Goal: Register for event/course

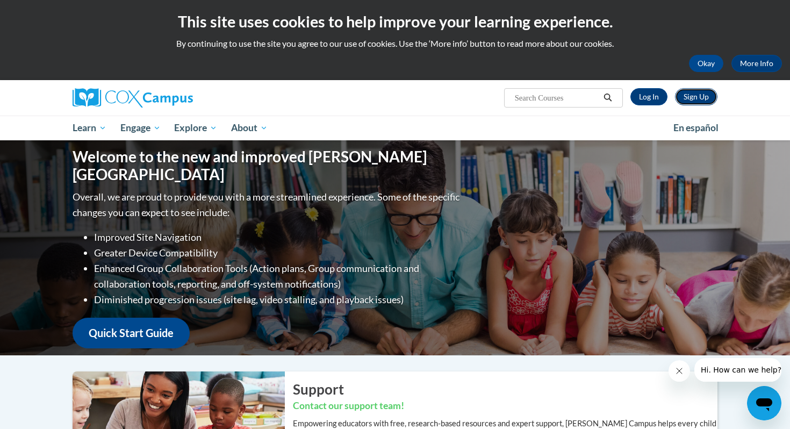
click at [601, 92] on link "Sign Up" at bounding box center [696, 96] width 42 height 17
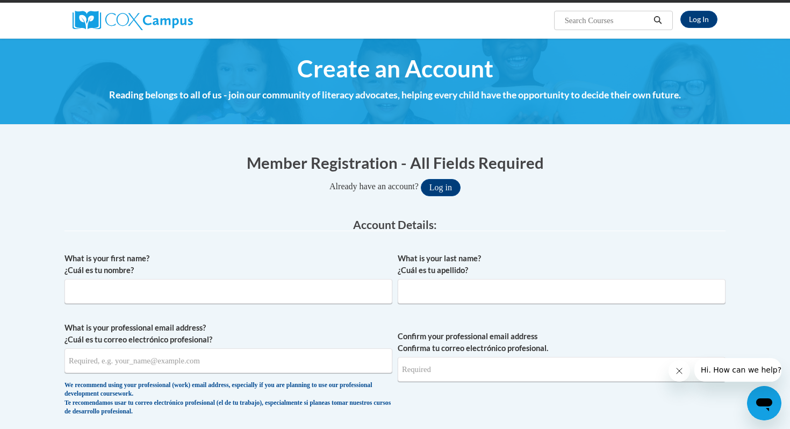
scroll to position [80, 0]
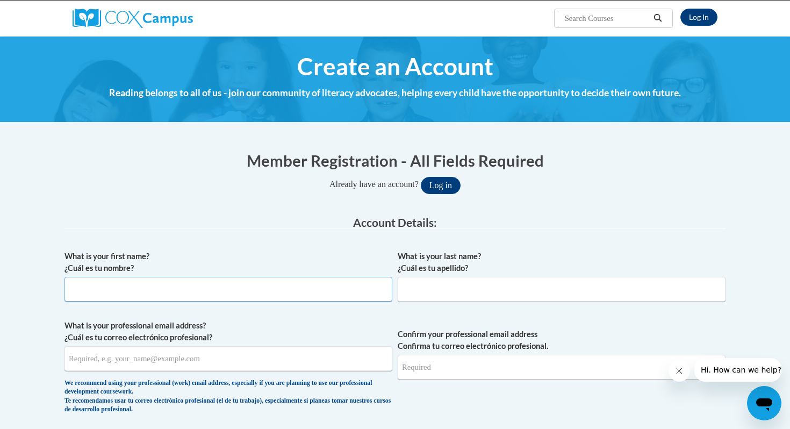
click at [123, 278] on input "What is your first name? ¿Cuál es tu nombre?" at bounding box center [228, 289] width 328 height 25
type input "Jill"
click at [433, 292] on input "What is your last name? ¿Cuál es tu apellido?" at bounding box center [562, 289] width 328 height 25
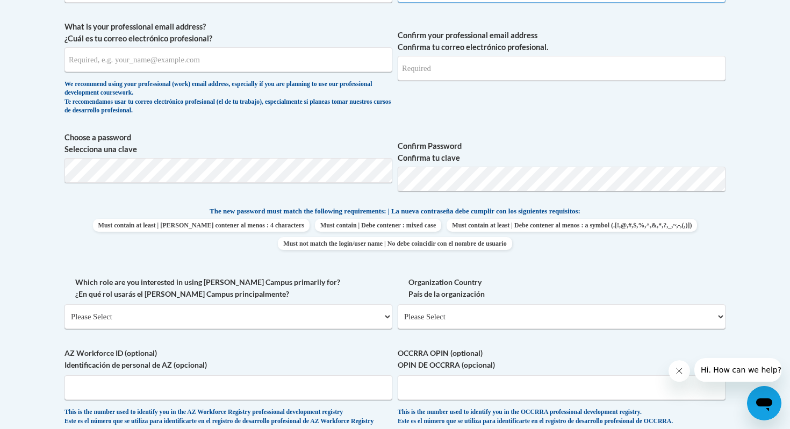
scroll to position [355, 0]
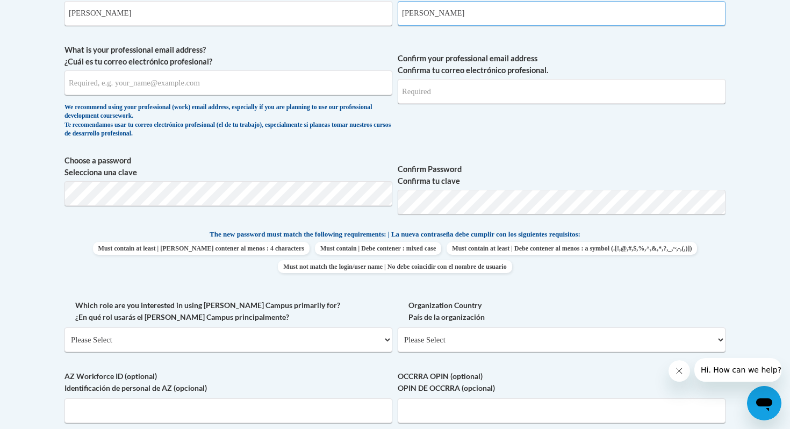
type input "Prestileo"
click at [126, 84] on input "What is your professional email address? ¿Cuál es tu correo electrónico profesi…" at bounding box center [228, 82] width 328 height 25
type input "jprestileo@pottsville.k12.pa.us"
click at [427, 93] on input "Confirm your professional email address Confirma tu correo electrónico profesio…" at bounding box center [562, 91] width 328 height 25
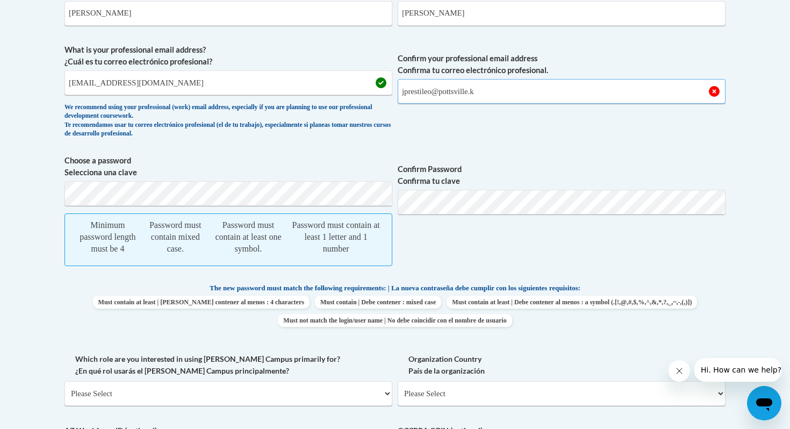
click at [486, 89] on input "jprestileo@pottsville.k" at bounding box center [562, 91] width 328 height 25
type input "jprestileo@pottsville.k12.pa.us"
click at [31, 185] on body "This site uses cookies to help improve your learning experience. By continuing …" at bounding box center [395, 327] width 790 height 1365
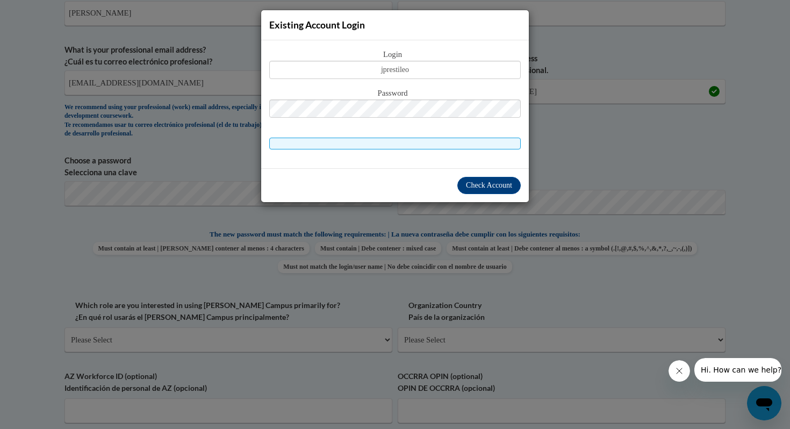
click at [427, 171] on div "Check Account" at bounding box center [395, 185] width 268 height 34
click at [417, 73] on input "jprestileo" at bounding box center [394, 70] width 251 height 18
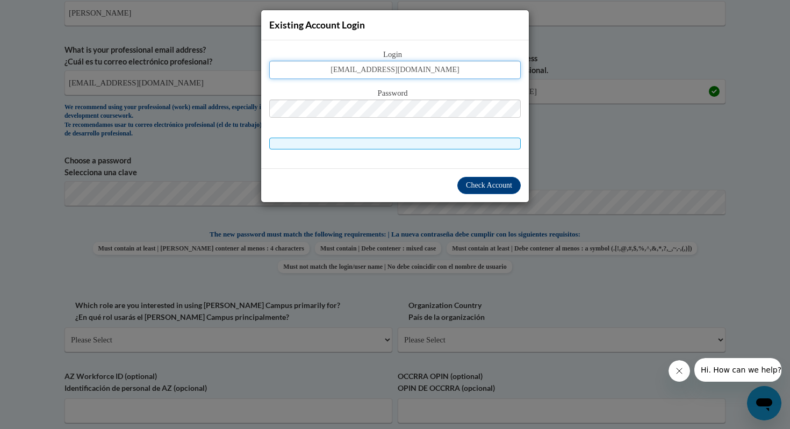
type input "jprestileo@pottsville.k12.pa.us"
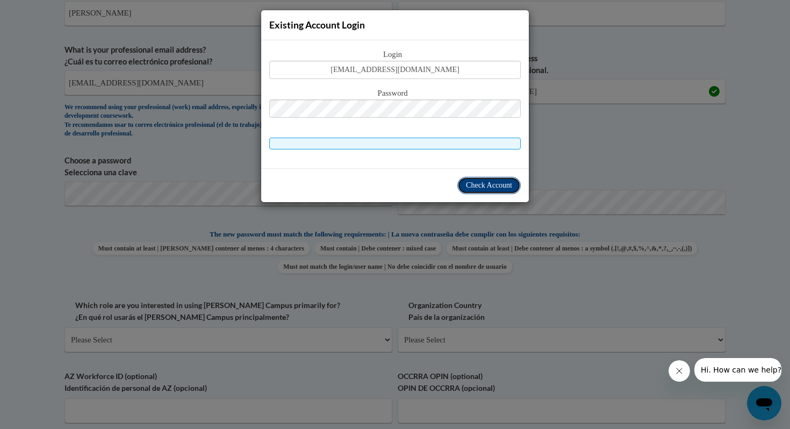
click at [477, 190] on button "Check Account" at bounding box center [488, 185] width 63 height 17
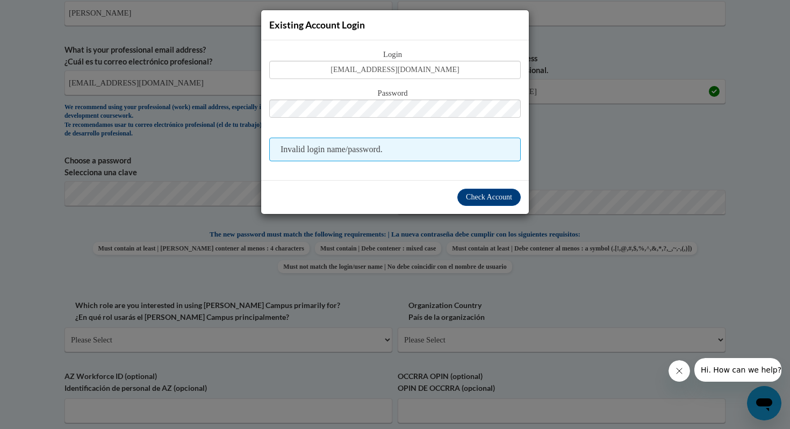
click at [336, 148] on span "Invalid login name/password." at bounding box center [394, 150] width 251 height 24
click at [213, 71] on div "Existing Account Login Login jprestileo@pottsville.k12.pa.us Password Invalid l…" at bounding box center [395, 214] width 790 height 429
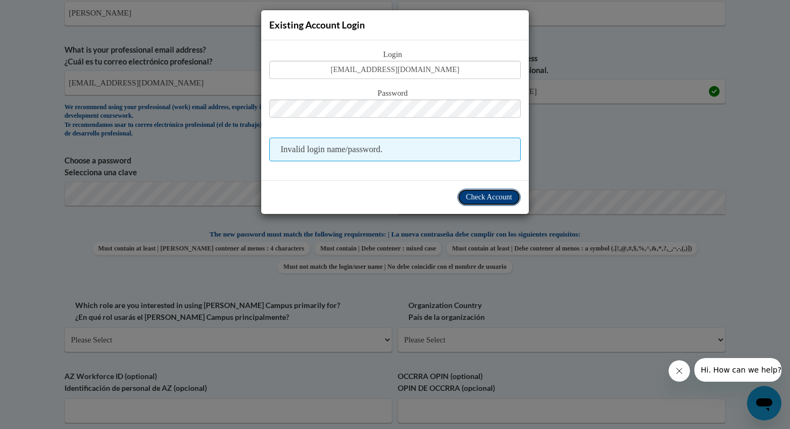
click at [466, 196] on span "Check Account" at bounding box center [489, 197] width 46 height 8
click at [347, 185] on div "Check Account" at bounding box center [395, 197] width 268 height 34
click at [373, 196] on div "Check Account" at bounding box center [395, 197] width 268 height 34
click at [91, 247] on div "Existing Account Login Login jprestileo@pottsville.k12.pa.us Password Invalid l…" at bounding box center [395, 214] width 790 height 429
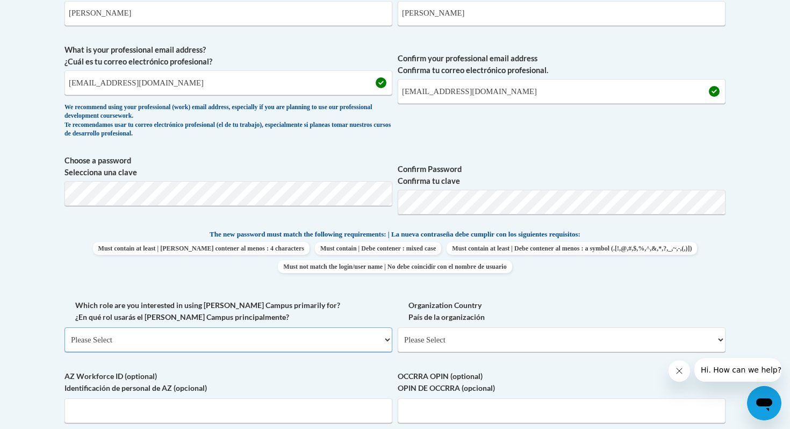
click at [118, 334] on select "Please Select College/University | Colegio/Universidad Community/Nonprofit Part…" at bounding box center [228, 339] width 328 height 25
select select "fbf2d438-af2f-41f8-98f1-81c410e29de3"
click at [64, 327] on select "Please Select College/University | Colegio/Universidad Community/Nonprofit Part…" at bounding box center [228, 339] width 328 height 25
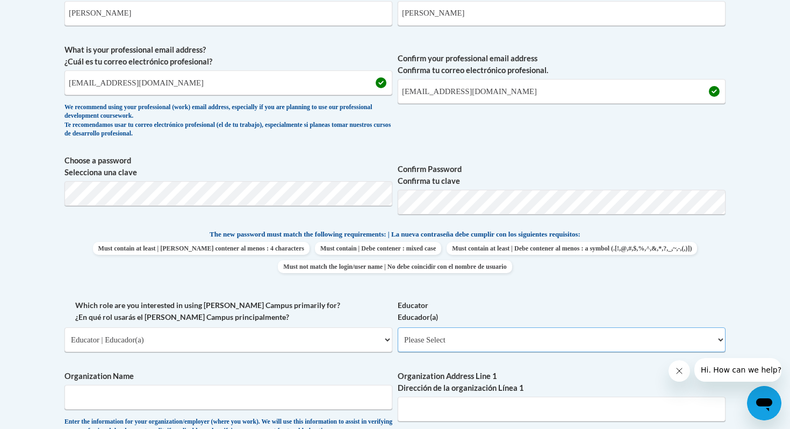
click at [442, 337] on select "Please Select Early Learning/Daycare Teacher/Family Home Care Provider | Maestr…" at bounding box center [562, 339] width 328 height 25
select select "8e40623d-54d0-45cd-9f92-5df65cd3f8cf"
click at [398, 327] on select "Please Select Early Learning/Daycare Teacher/Family Home Care Provider | Maestr…" at bounding box center [562, 339] width 328 height 25
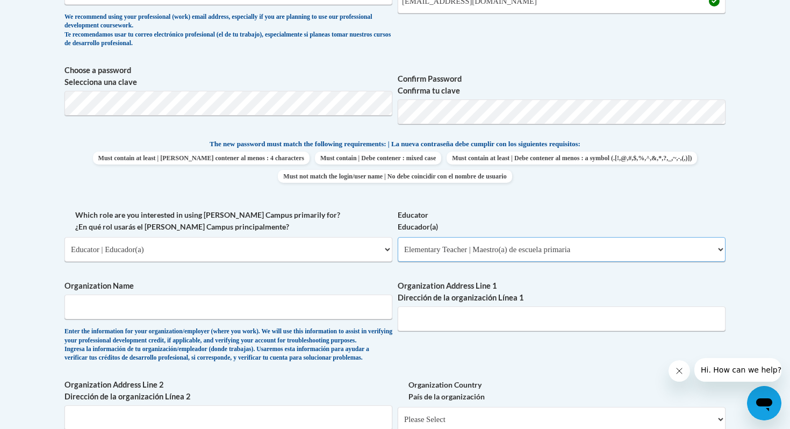
scroll to position [455, 0]
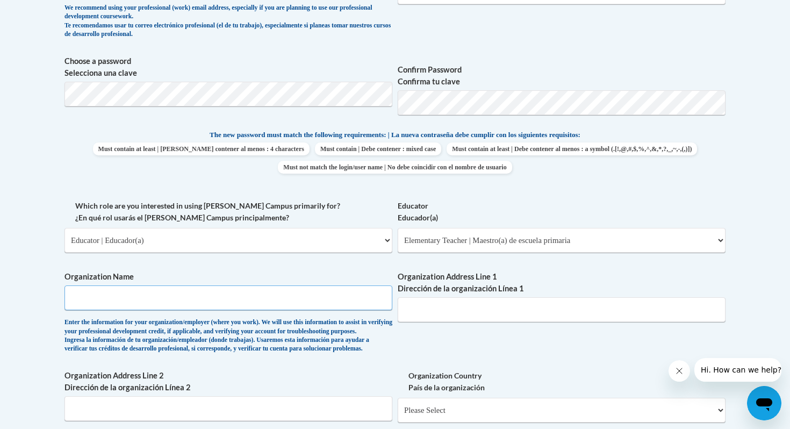
click at [87, 299] on input "Organization Name" at bounding box center [228, 297] width 328 height 25
type input "Pottsville Area School District"
click at [422, 315] on input "Organization Address Line 1 Dirección de la organización Línea 1" at bounding box center [562, 309] width 328 height 25
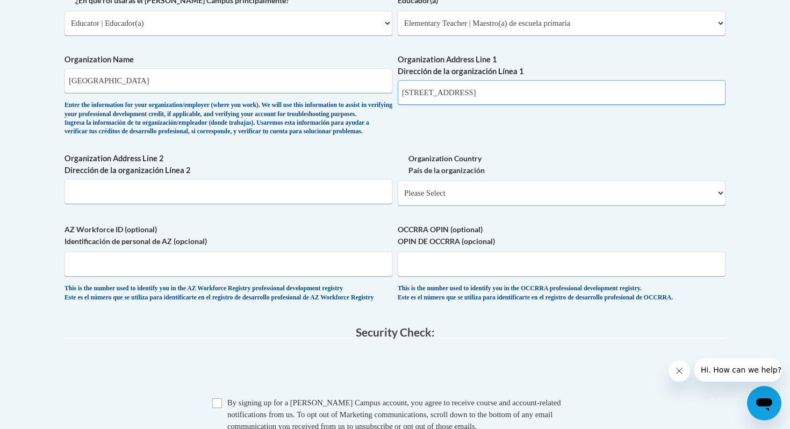
scroll to position [676, 0]
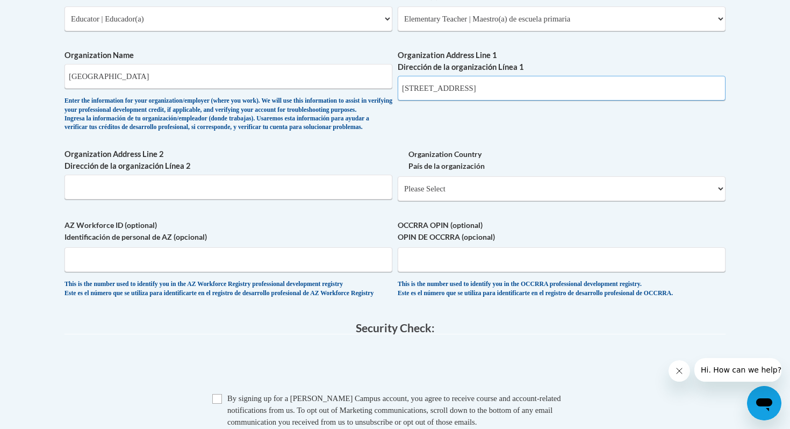
type input "601 N. 16th Street"
click at [100, 199] on input "Organization Address Line 2 Dirección de la organización Línea 2" at bounding box center [228, 187] width 328 height 25
type input "Pottsville, Pa 17901"
click at [426, 201] on select "Please Select United States | Estados Unidos Outside of the United States | Fue…" at bounding box center [562, 188] width 328 height 25
select select "ad49bcad-a171-4b2e-b99c-48b446064914"
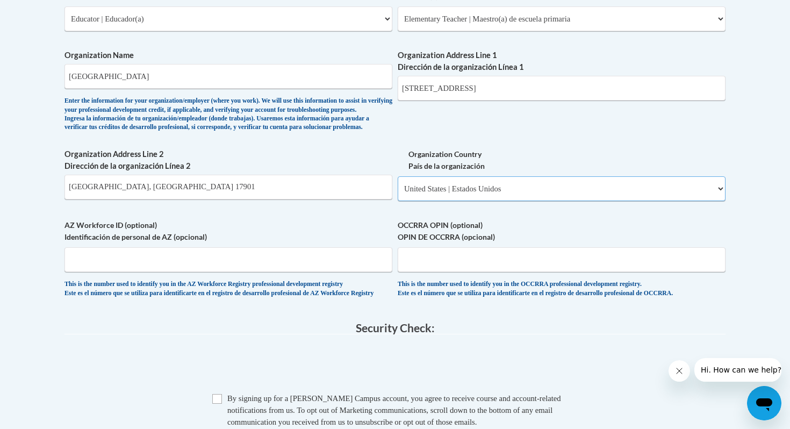
click at [398, 193] on select "Please Select United States | Estados Unidos Outside of the United States | Fue…" at bounding box center [562, 188] width 328 height 25
select select
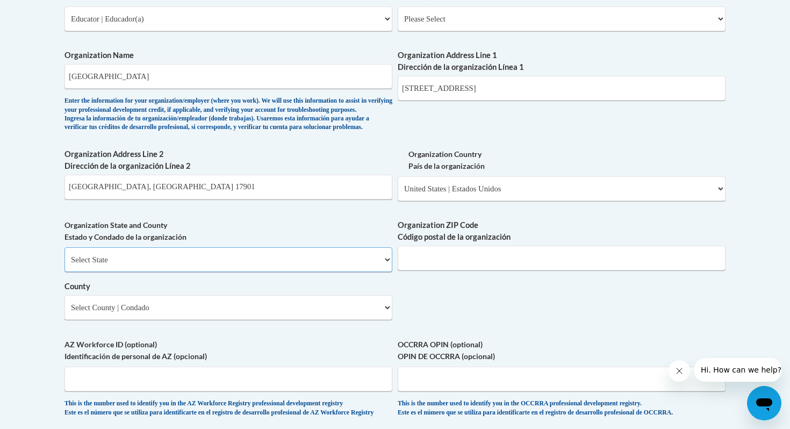
click at [90, 272] on select "Select State Alabama Alaska Arizona Arkansas California Colorado Connecticut De…" at bounding box center [228, 259] width 328 height 25
select select "Pennsylvania"
click at [64, 265] on select "Select State Alabama Alaska Arizona Arkansas California Colorado Connecticut De…" at bounding box center [228, 259] width 328 height 25
click at [145, 199] on input "Pottsville, Pa 17901" at bounding box center [228, 187] width 328 height 25
type input "P"
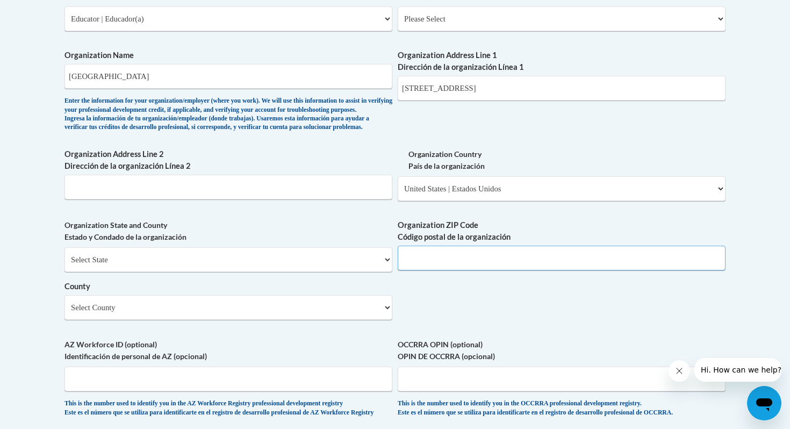
click at [432, 270] on input "Organization ZIP Code Código postal de la organización" at bounding box center [562, 258] width 328 height 25
type input "17901"
click at [128, 320] on select "Select County Adams Allegheny Armstrong Beaver Bedford Berks Blair Bradford Buc…" at bounding box center [228, 307] width 328 height 25
select select "Schuylkill"
click at [64, 313] on select "Select County Adams Allegheny Armstrong Beaver Bedford Berks Blair Bradford Buc…" at bounding box center [228, 307] width 328 height 25
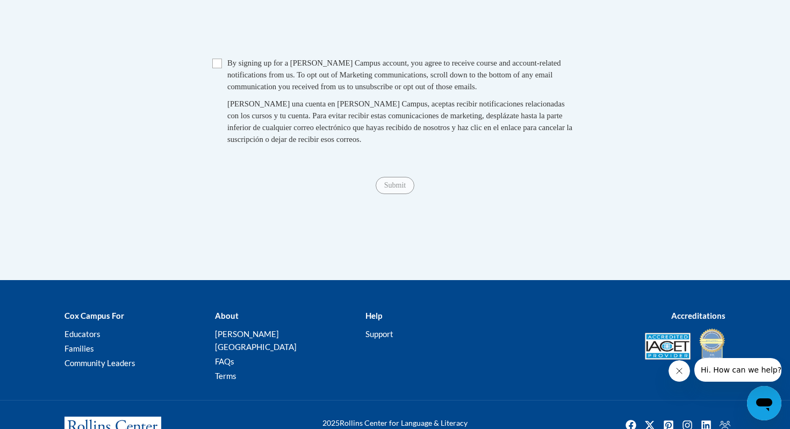
scroll to position [1110, 0]
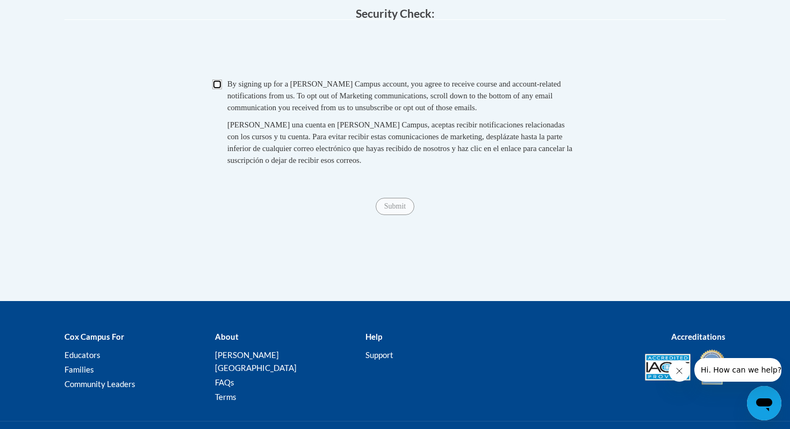
click at [218, 89] on input "Checkbox" at bounding box center [217, 85] width 10 height 10
checkbox input "true"
click at [392, 215] on input "Submit" at bounding box center [395, 206] width 39 height 17
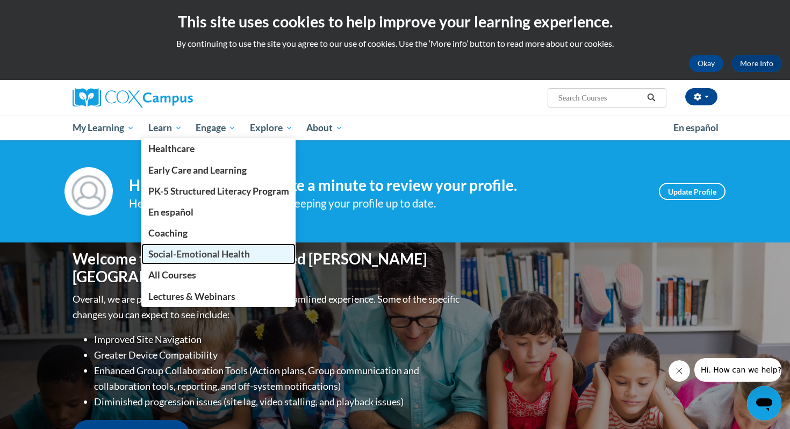
click at [179, 256] on span "Social-Emotional Health" at bounding box center [199, 253] width 102 height 11
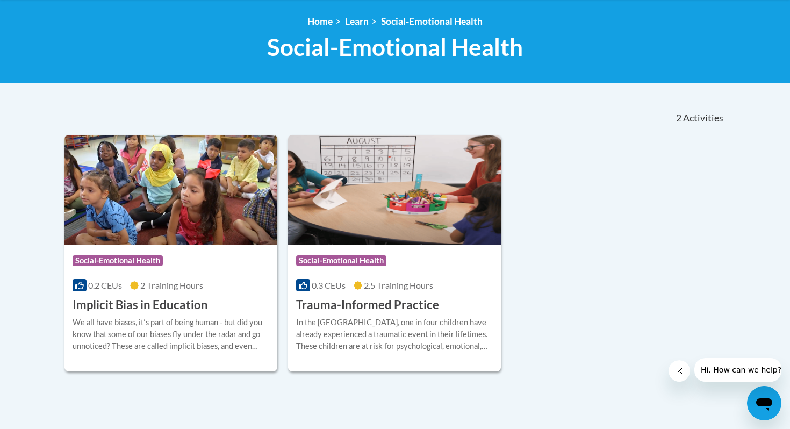
scroll to position [145, 0]
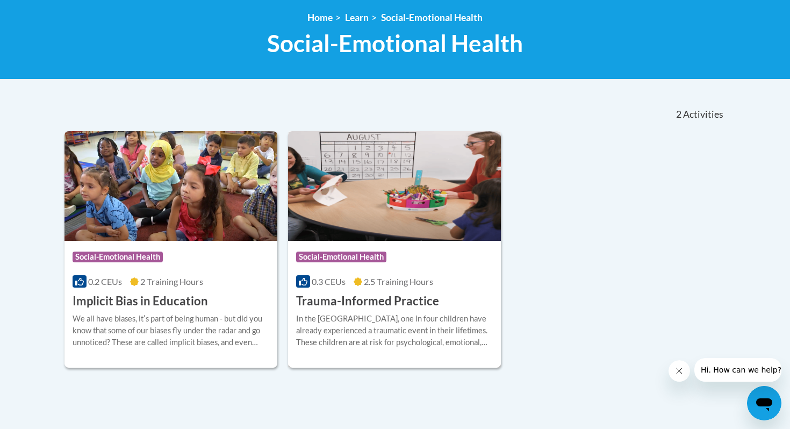
click at [343, 306] on h3 "Trauma-Informed Practice" at bounding box center [367, 301] width 143 height 17
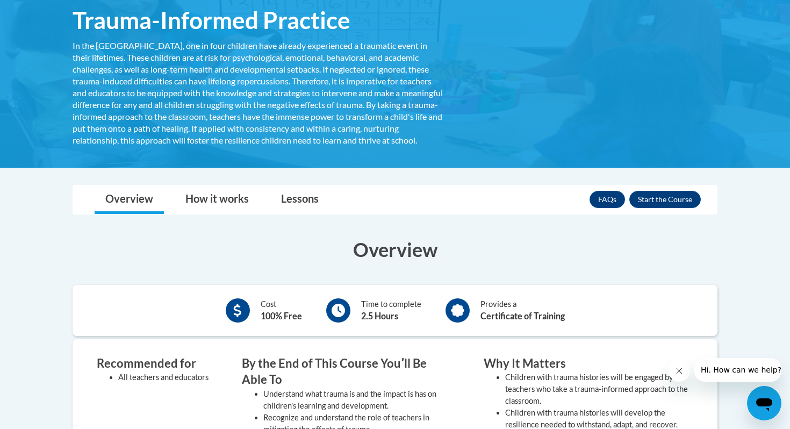
scroll to position [189, 0]
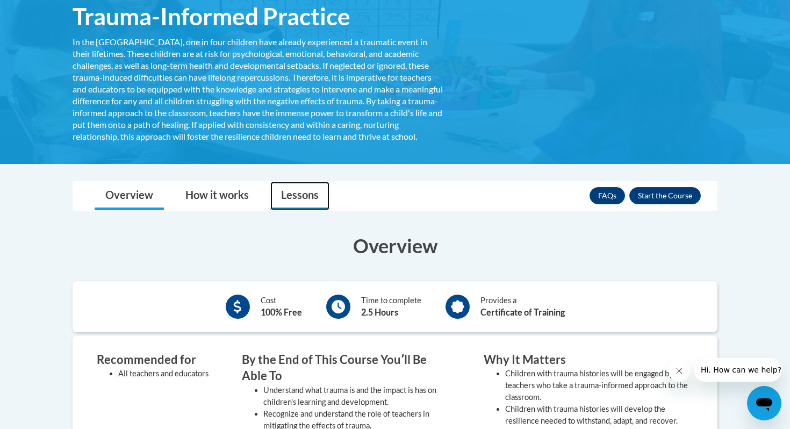
click at [296, 208] on link "Lessons" at bounding box center [299, 196] width 59 height 28
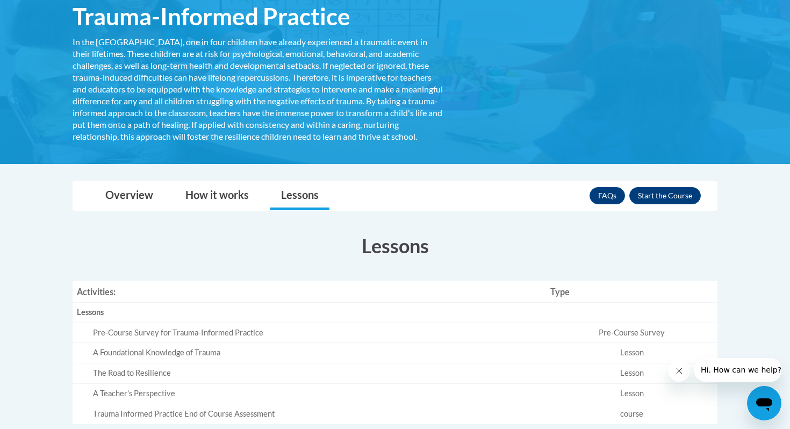
click at [204, 339] on div "Pre-Course Survey for Trauma-Informed Practice" at bounding box center [317, 332] width 449 height 11
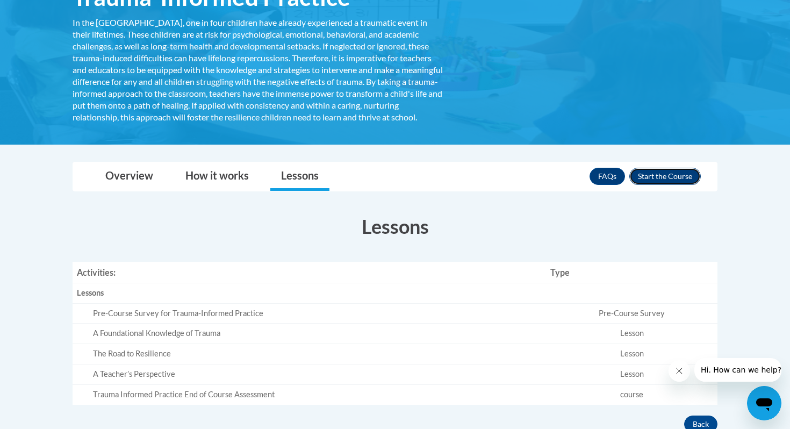
click at [670, 185] on button "Enroll" at bounding box center [664, 176] width 71 height 17
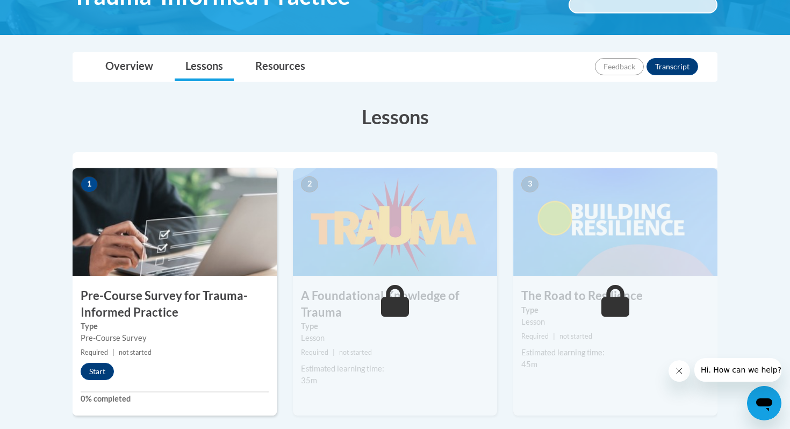
scroll to position [210, 0]
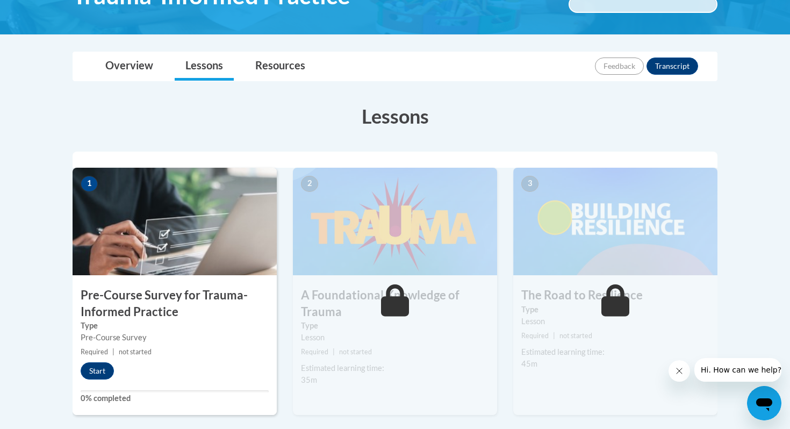
click at [160, 304] on h3 "Pre-Course Survey for Trauma-Informed Practice" at bounding box center [175, 303] width 204 height 33
click at [93, 373] on button "Start" at bounding box center [97, 370] width 33 height 17
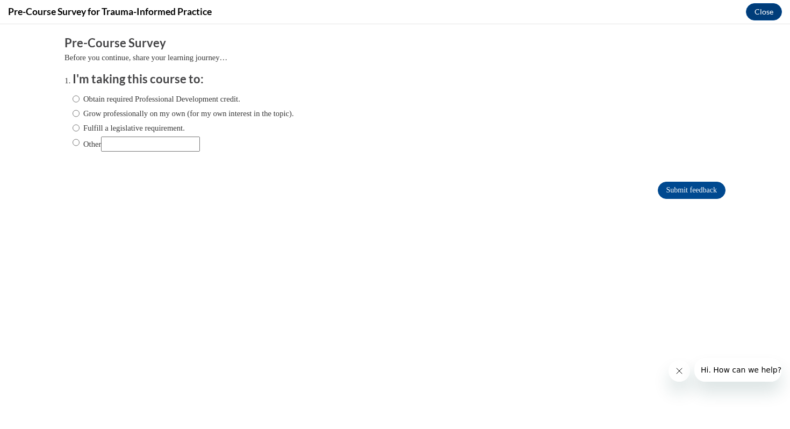
scroll to position [0, 0]
click at [76, 142] on input "Other" at bounding box center [76, 142] width 7 height 12
radio input "true"
click at [131, 144] on input "Other" at bounding box center [150, 143] width 99 height 15
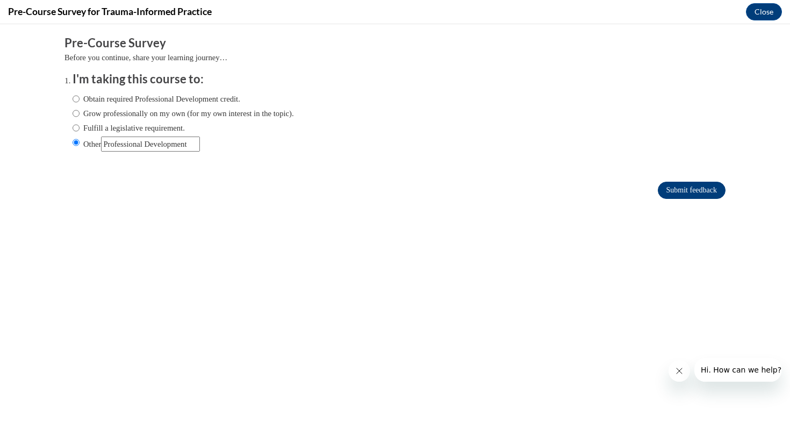
type input "Professional Development"
click at [666, 192] on input "Submit feedback" at bounding box center [692, 190] width 68 height 17
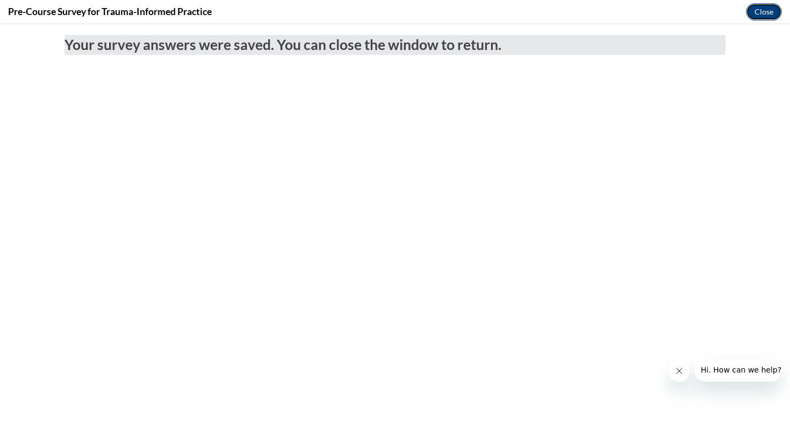
click at [768, 13] on button "Close" at bounding box center [764, 11] width 36 height 17
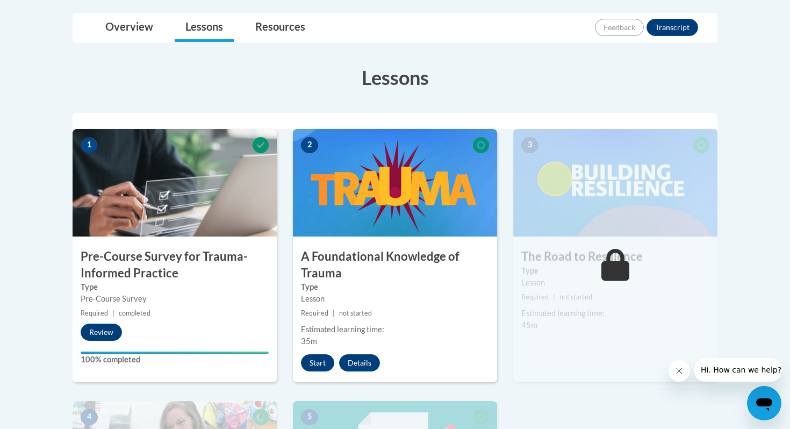
scroll to position [255, 0]
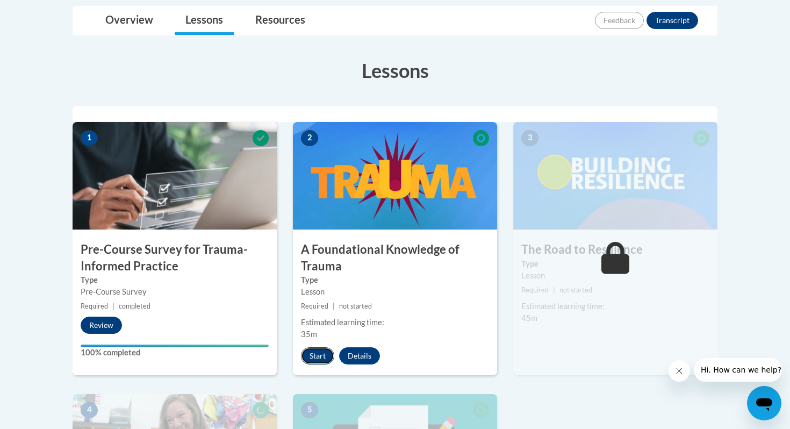
click at [319, 352] on button "Start" at bounding box center [317, 355] width 33 height 17
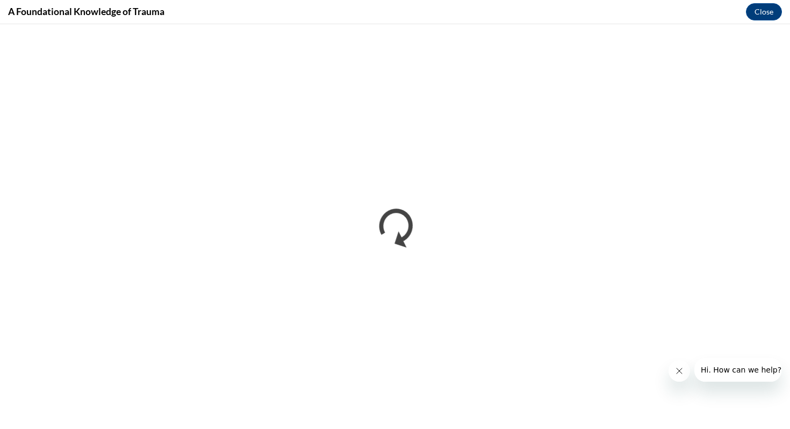
scroll to position [0, 0]
click at [679, 377] on button "Close message from company" at bounding box center [678, 370] width 21 height 21
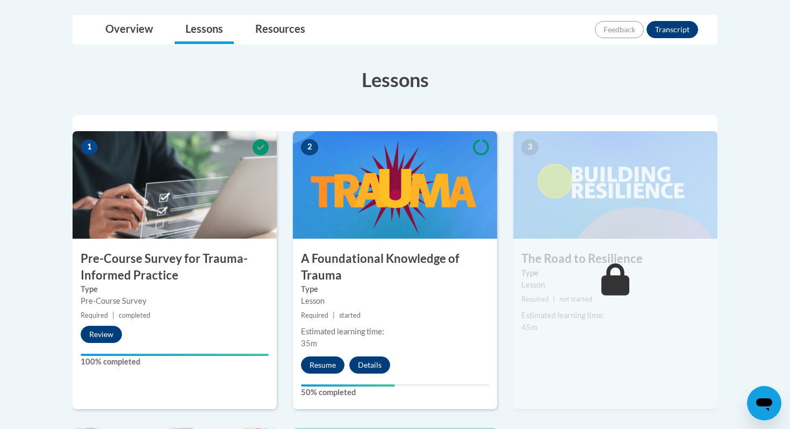
scroll to position [268, 0]
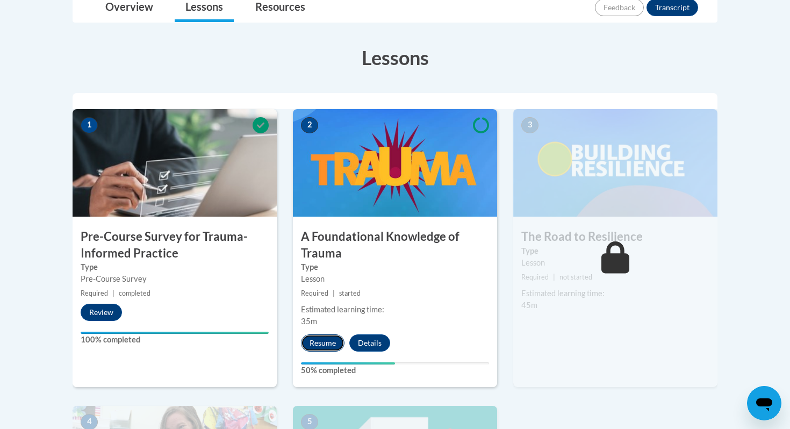
click at [320, 340] on button "Resume" at bounding box center [323, 342] width 44 height 17
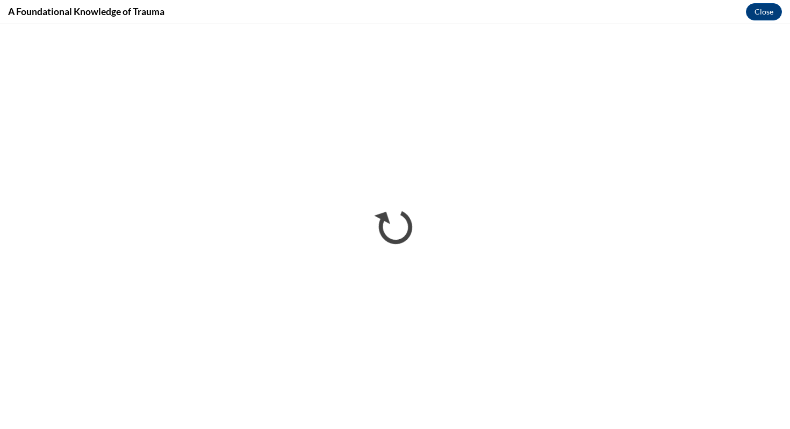
scroll to position [0, 0]
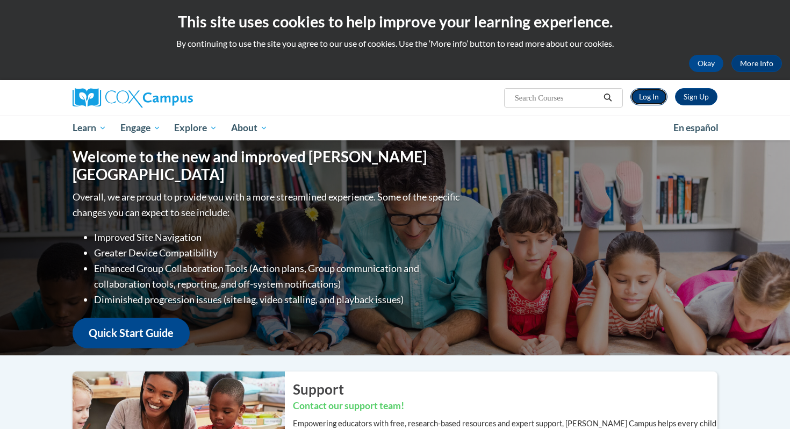
click at [653, 100] on link "Log In" at bounding box center [648, 96] width 37 height 17
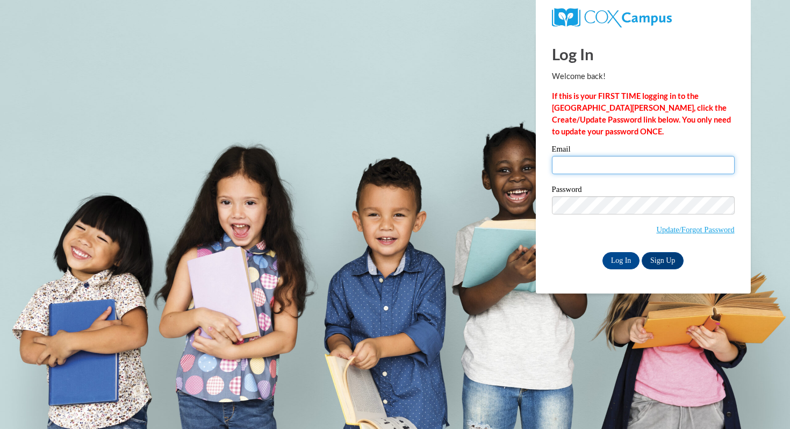
click at [606, 165] on input "Email" at bounding box center [643, 165] width 183 height 18
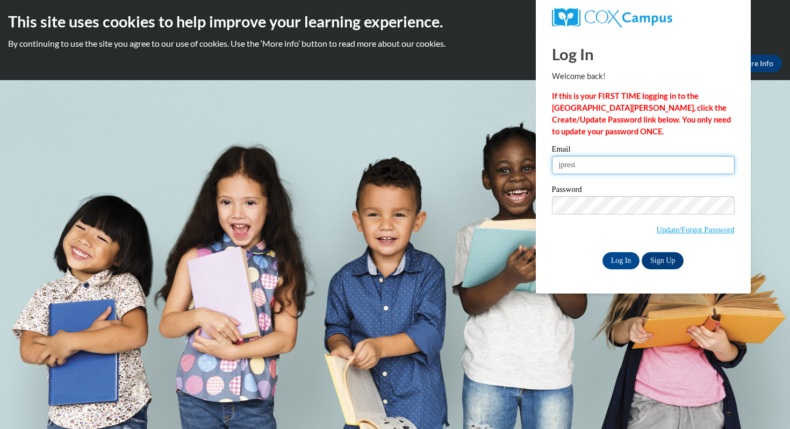
type input "[EMAIL_ADDRESS][DOMAIN_NAME]"
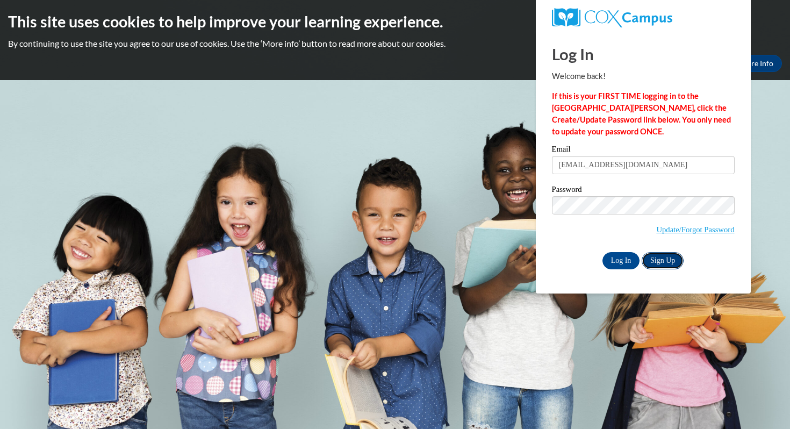
click at [659, 253] on link "Sign Up" at bounding box center [663, 260] width 42 height 17
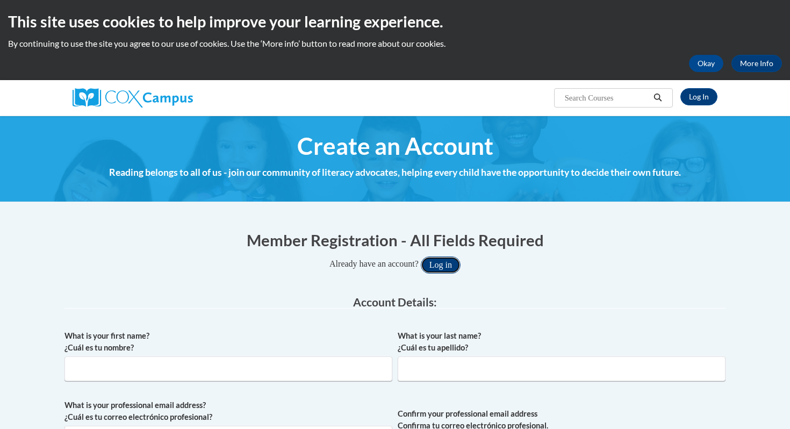
click at [444, 269] on button "Log in" at bounding box center [441, 264] width 40 height 17
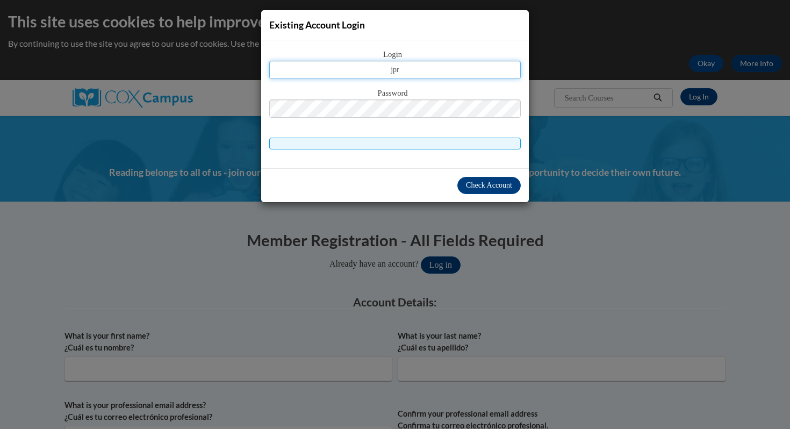
type input "[EMAIL_ADDRESS][DOMAIN_NAME]"
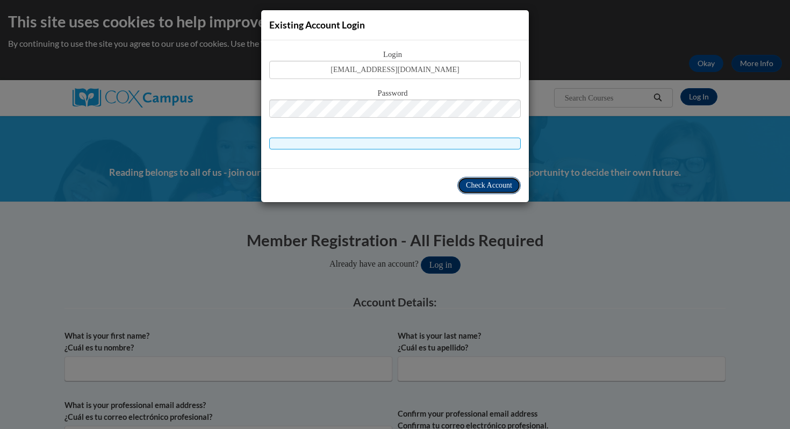
click at [468, 182] on span "Check Account" at bounding box center [489, 185] width 46 height 8
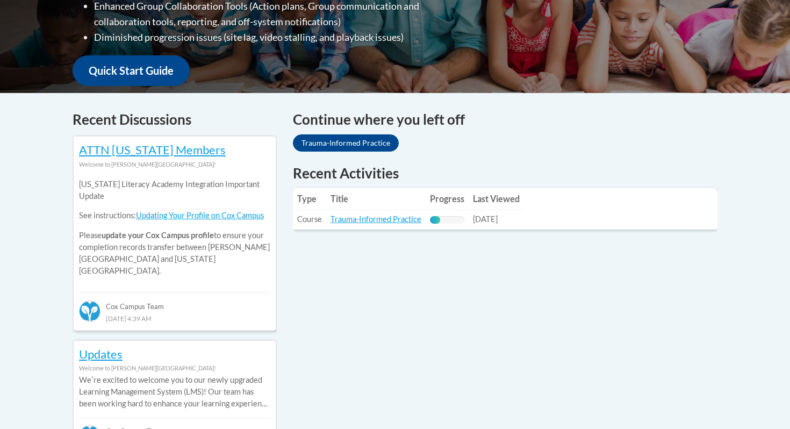
scroll to position [365, 0]
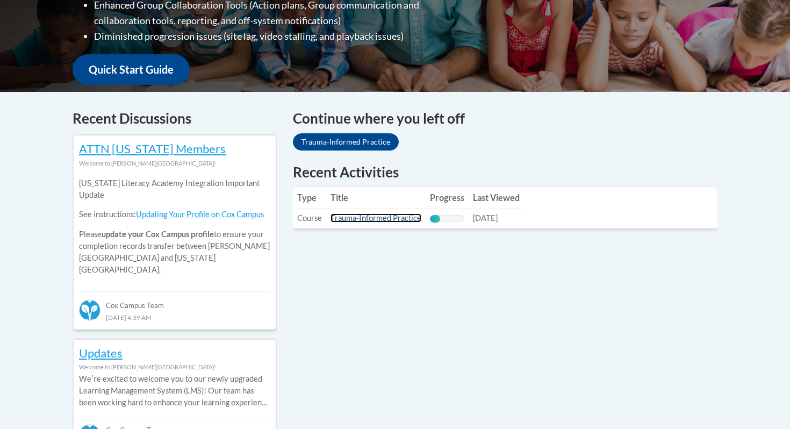
click at [366, 219] on link "Trauma-Informed Practice" at bounding box center [375, 217] width 91 height 9
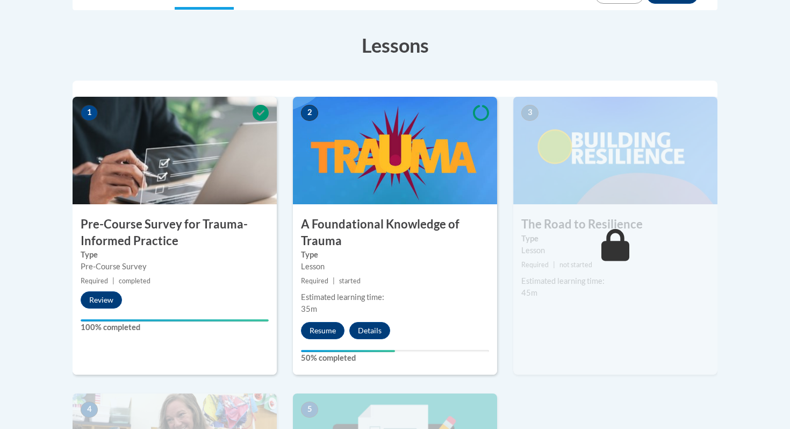
scroll to position [307, 0]
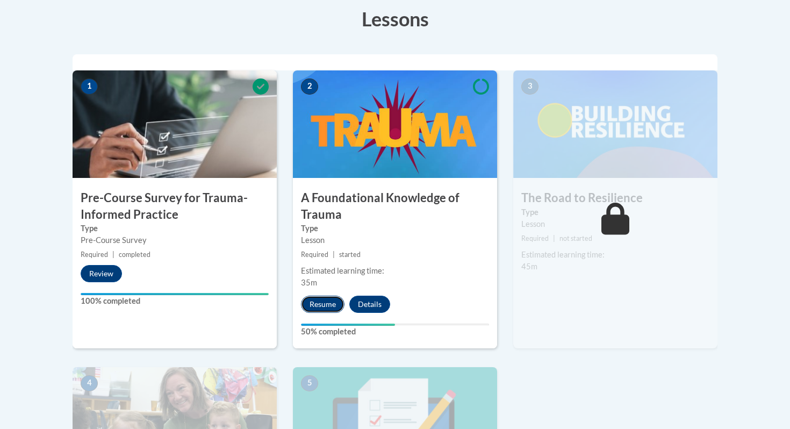
click at [323, 305] on button "Resume" at bounding box center [323, 304] width 44 height 17
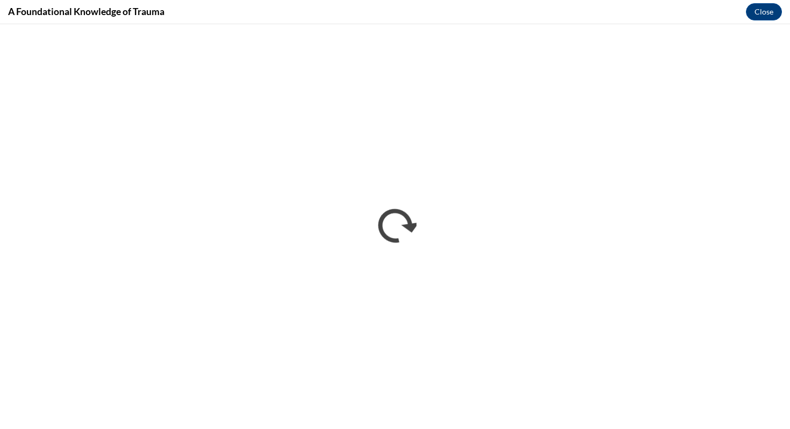
scroll to position [0, 0]
